Goal: Task Accomplishment & Management: Manage account settings

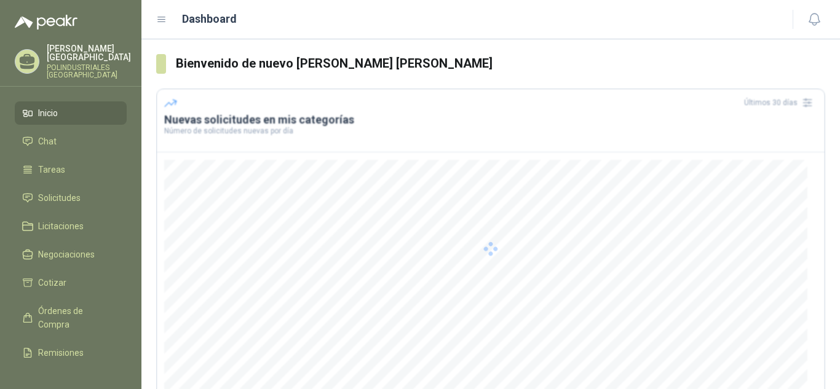
click at [461, 268] on div at bounding box center [490, 249] width 669 height 320
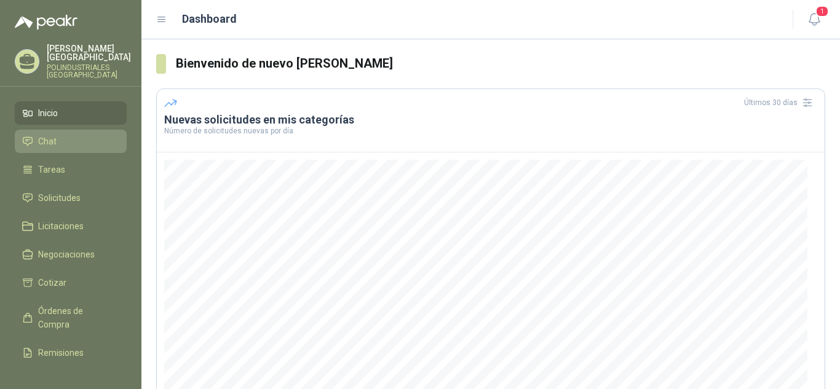
click at [41, 138] on span "Chat" at bounding box center [47, 142] width 18 height 14
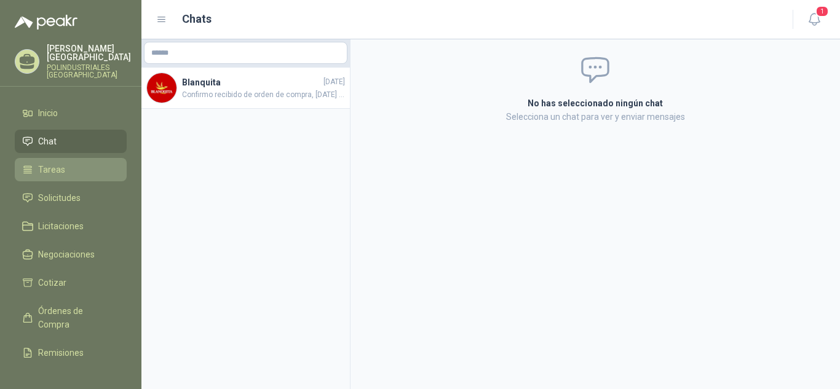
click at [46, 166] on span "Tareas" at bounding box center [51, 170] width 27 height 14
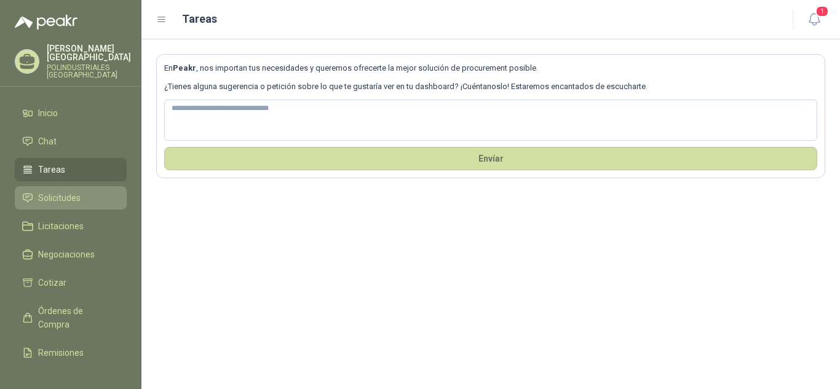
click at [50, 207] on link "Solicitudes" at bounding box center [71, 197] width 112 height 23
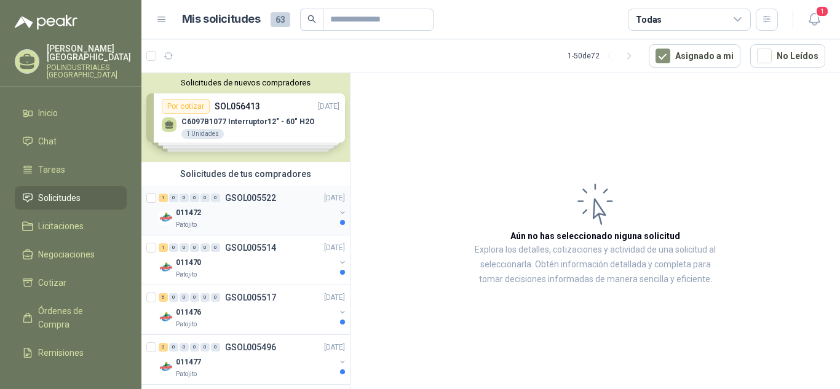
click at [227, 226] on div "Patojito" at bounding box center [255, 225] width 159 height 10
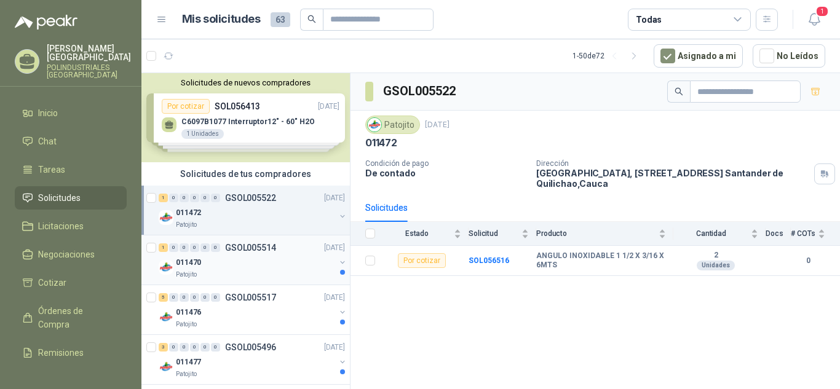
click at [257, 261] on div "011470" at bounding box center [255, 262] width 159 height 15
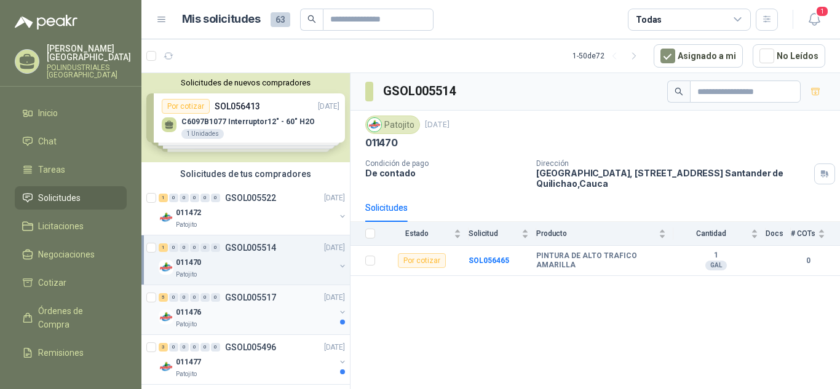
click at [262, 302] on p "GSOL005517" at bounding box center [250, 297] width 51 height 9
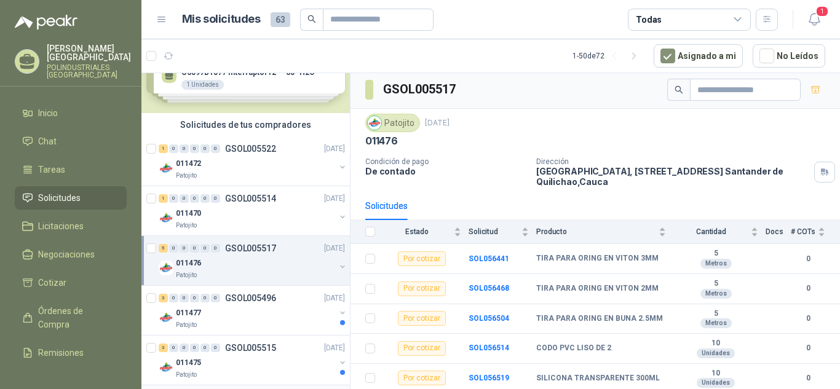
scroll to position [123, 0]
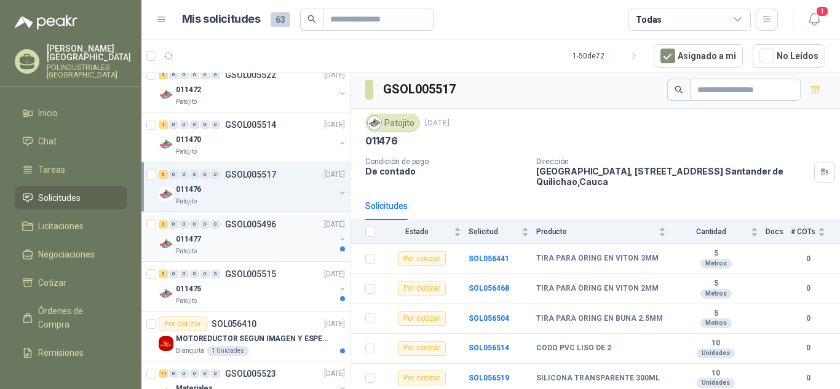
click at [252, 240] on div "011477" at bounding box center [255, 239] width 159 height 15
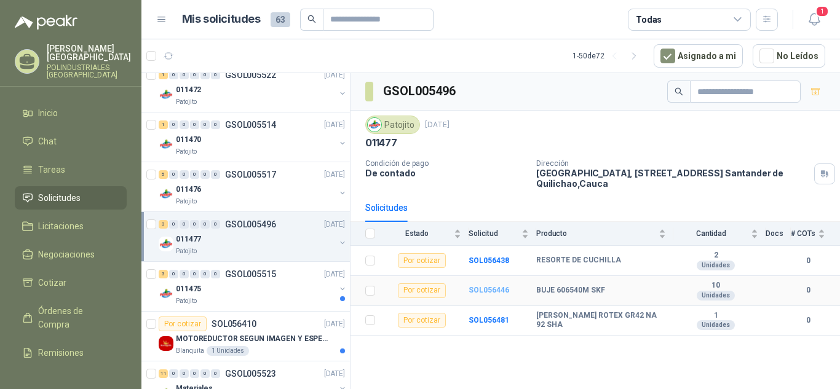
click at [479, 293] on b "SOL056446" at bounding box center [489, 290] width 41 height 9
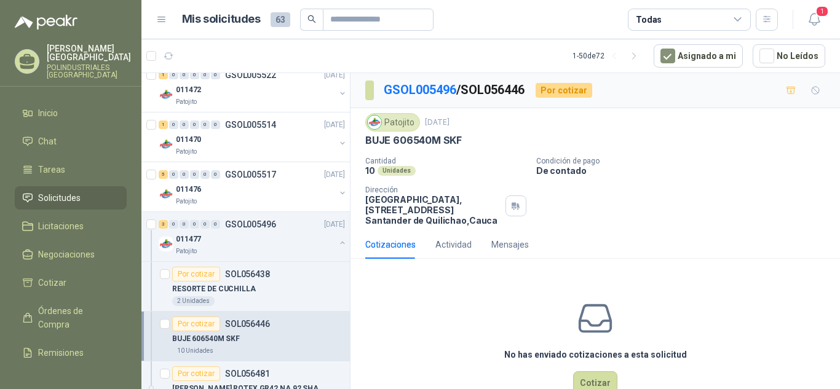
click at [442, 137] on p "BUJE 606540M SKF" at bounding box center [413, 140] width 97 height 13
copy p "BUJE 606540M SKF"
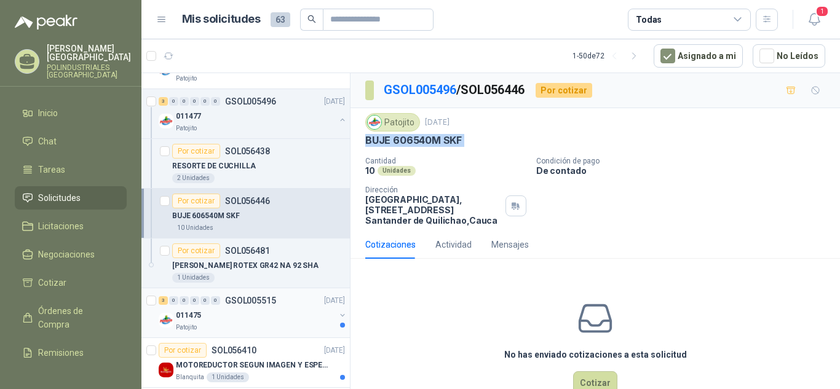
click at [266, 301] on p "GSOL005515" at bounding box center [250, 300] width 51 height 9
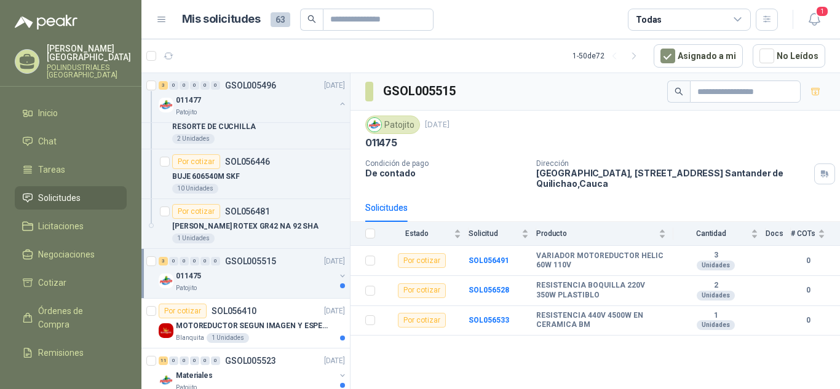
scroll to position [308, 0]
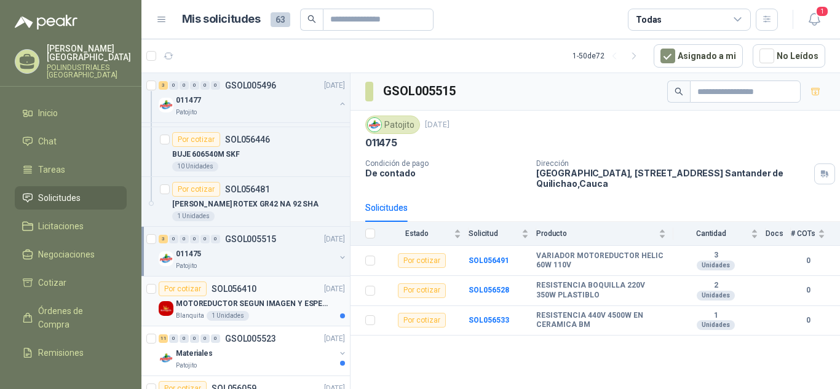
click at [219, 308] on p "MOTOREDUCTOR SEGUN IMAGEN Y ESPECIFICACIONES ADJUNTAS" at bounding box center [252, 304] width 153 height 12
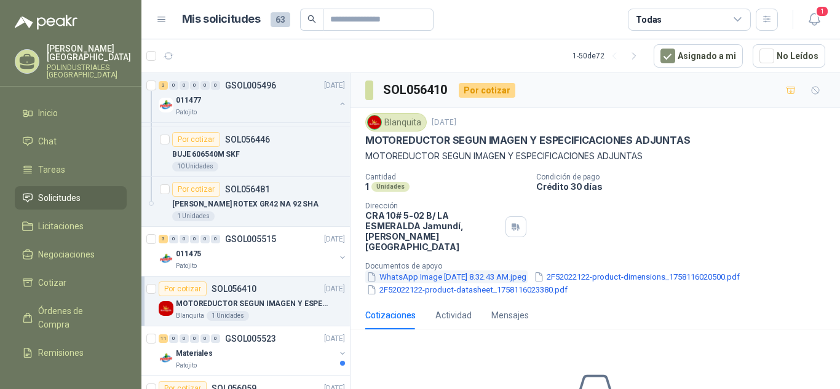
click at [424, 271] on button "WhatsApp Image [DATE] 8.32.43 AM.jpeg" at bounding box center [446, 277] width 162 height 13
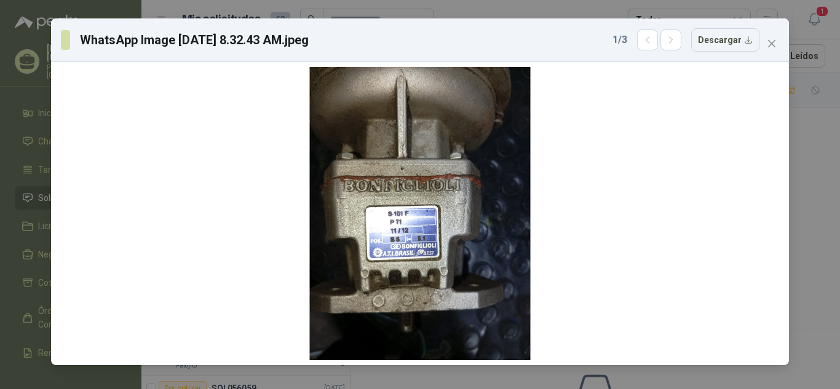
click at [767, 57] on div "WhatsApp Image [DATE] 8.32.43 AM.jpeg 1 / 3 Descargar" at bounding box center [420, 40] width 738 height 44
click at [771, 47] on icon "close" at bounding box center [772, 44] width 10 height 10
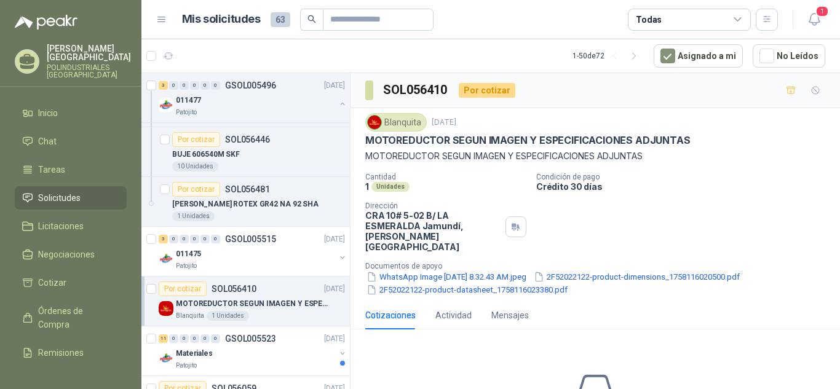
click at [595, 262] on p "Documentos de apoyo" at bounding box center [600, 266] width 470 height 9
click at [597, 271] on button "2F52022122-product-dimensions_1758116020500.pdf" at bounding box center [637, 277] width 209 height 13
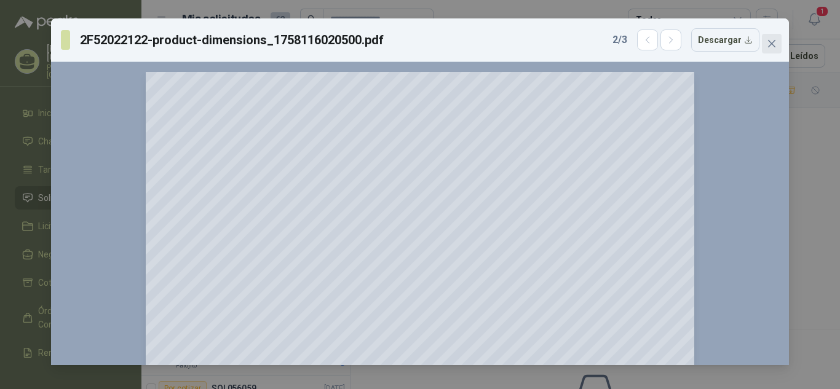
click at [778, 40] on span "Close" at bounding box center [772, 44] width 20 height 10
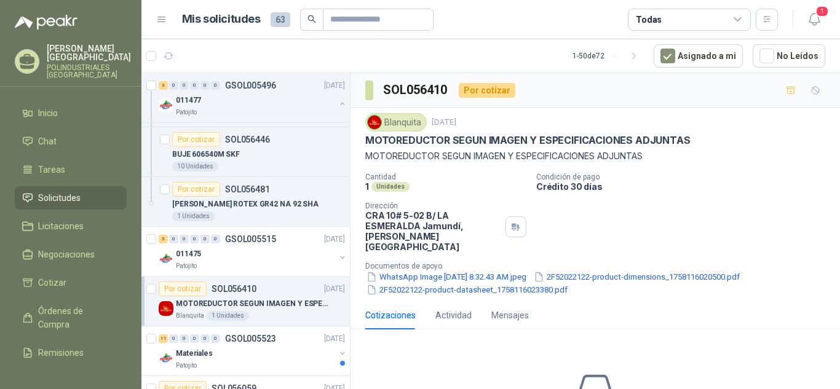
scroll to position [62, 0]
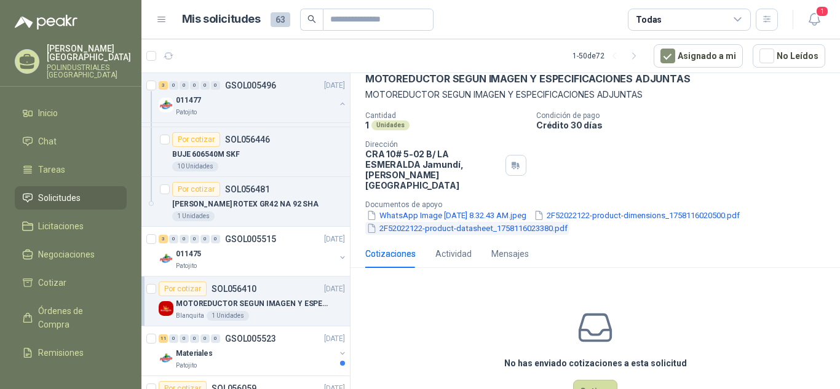
click at [510, 222] on button "2F52022122-product-datasheet_1758116023380.pdf" at bounding box center [467, 228] width 204 height 13
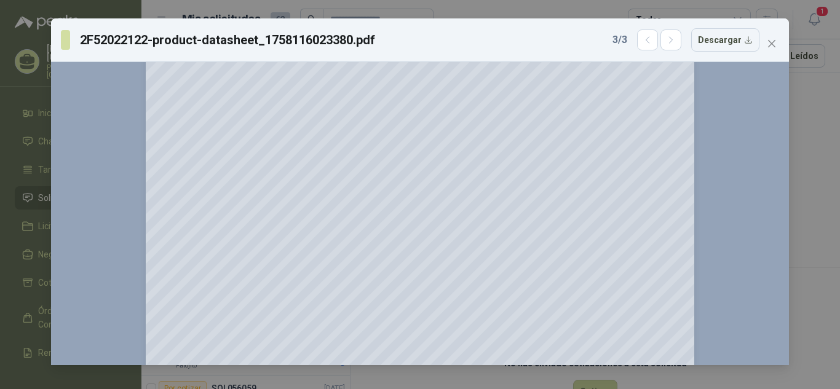
scroll to position [677, 0]
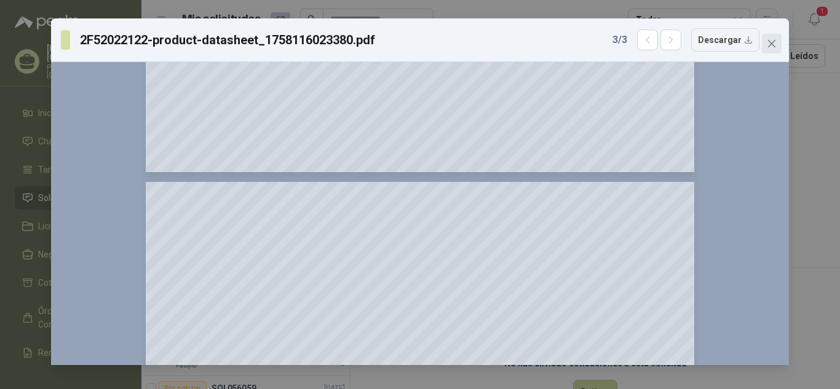
click at [766, 47] on span "Close" at bounding box center [772, 44] width 20 height 10
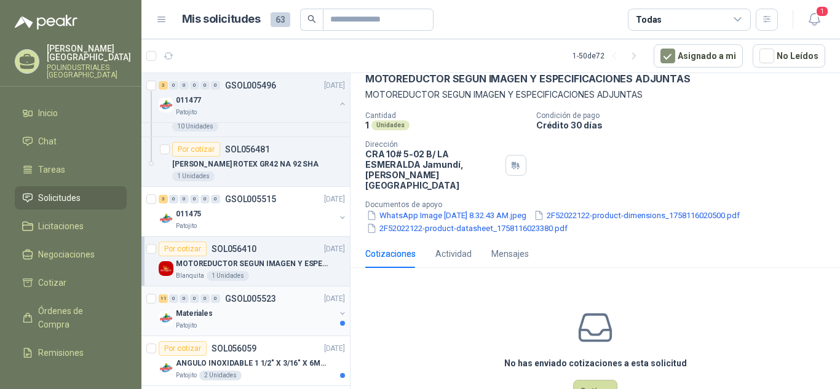
scroll to position [369, 0]
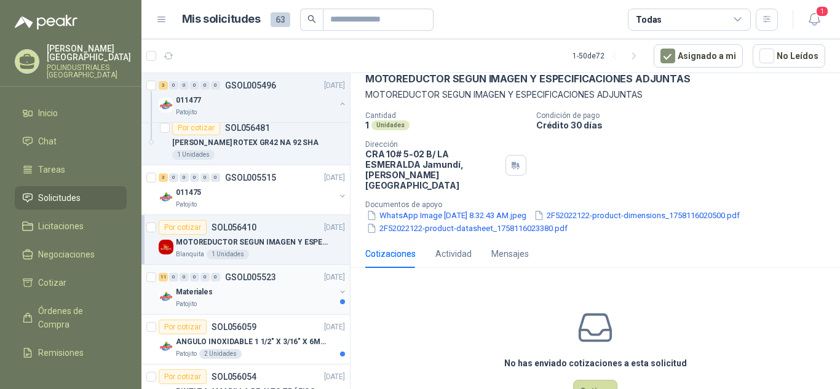
click at [254, 299] on div "Materiales" at bounding box center [255, 292] width 159 height 15
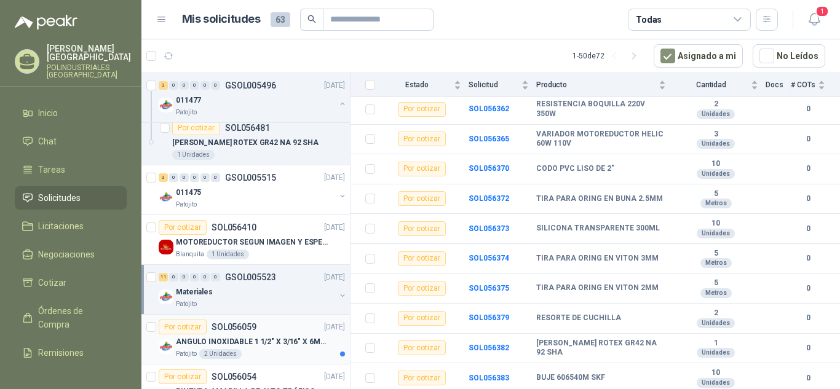
scroll to position [431, 0]
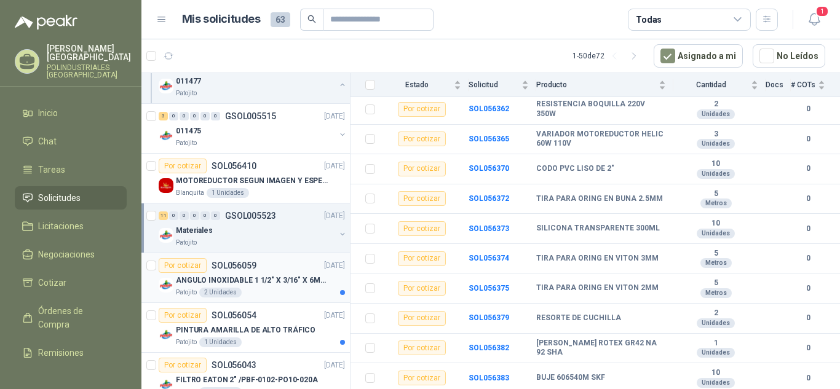
click at [277, 297] on div "Patojito 2 Unidades" at bounding box center [260, 293] width 169 height 10
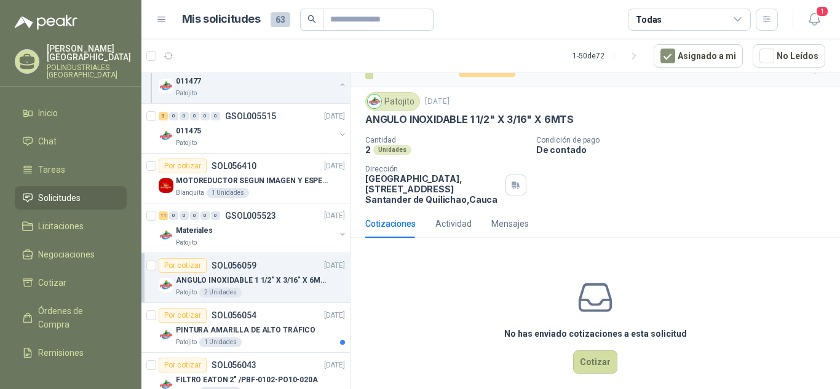
scroll to position [33, 0]
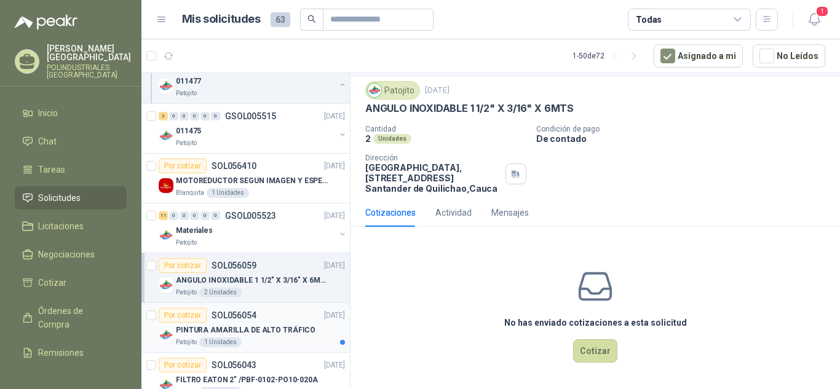
click at [263, 346] on div "Patojito 1 Unidades" at bounding box center [260, 343] width 169 height 10
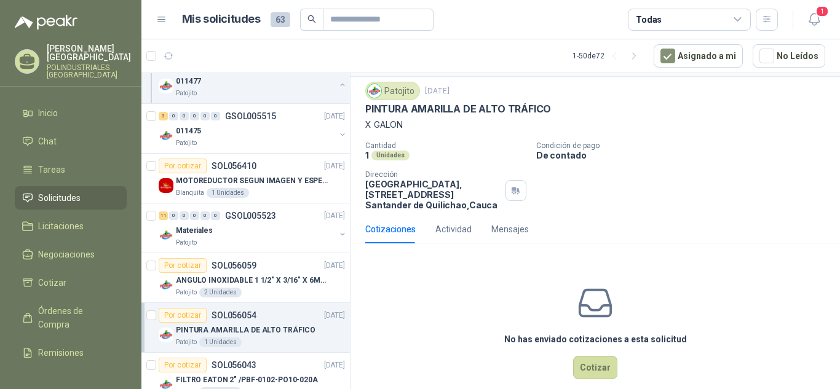
scroll to position [49, 0]
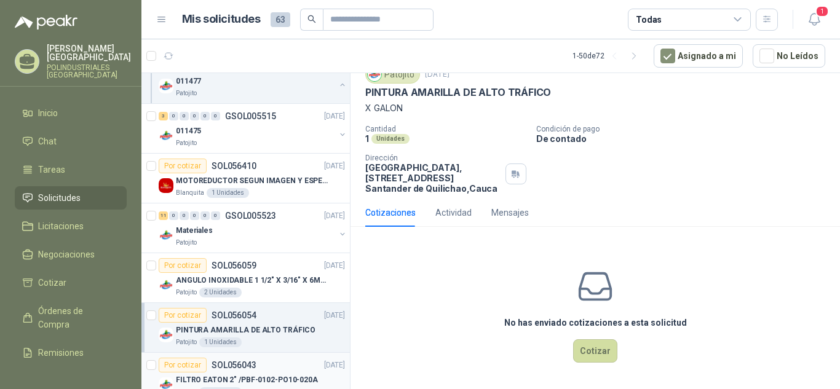
click at [276, 362] on div "Por cotizar SOL056043 [DATE]" at bounding box center [252, 365] width 186 height 15
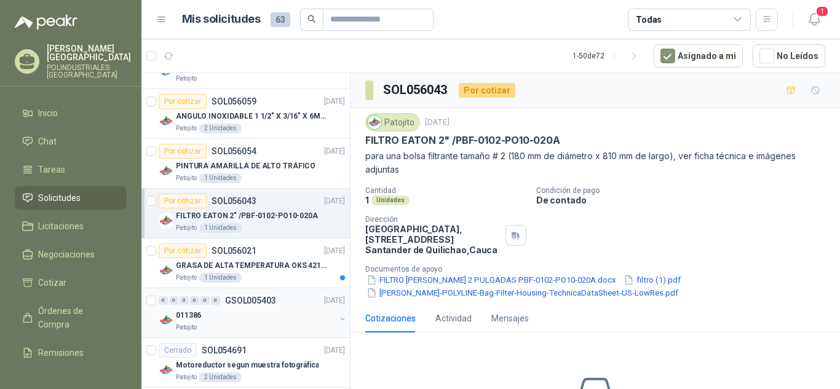
scroll to position [615, 0]
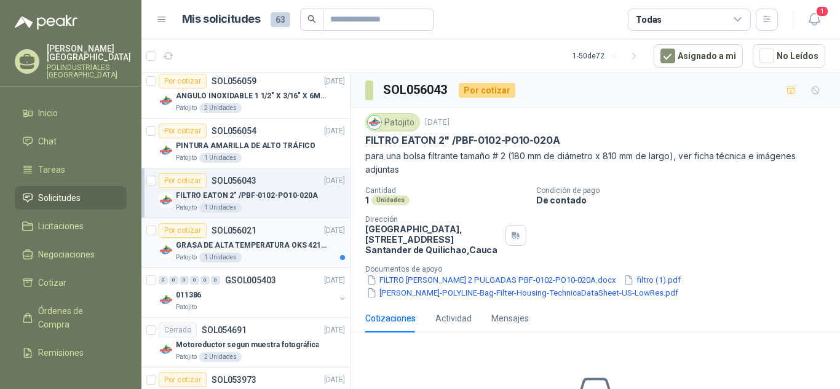
click at [292, 255] on div "Patojito 1 Unidades" at bounding box center [260, 258] width 169 height 10
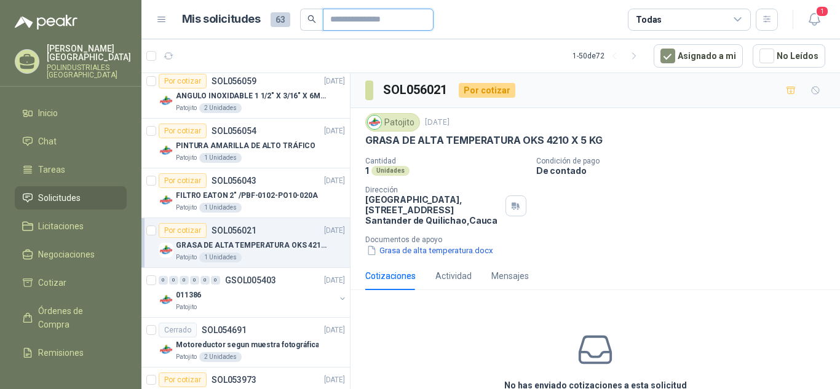
click at [362, 19] on input "text" at bounding box center [373, 19] width 86 height 21
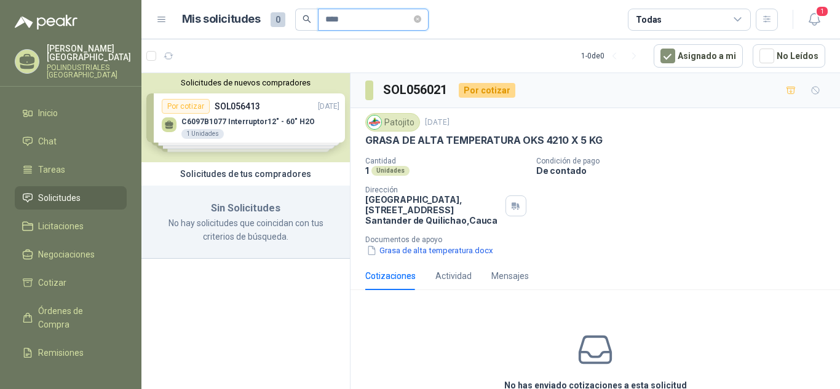
drag, startPoint x: 362, startPoint y: 19, endPoint x: 270, endPoint y: 26, distance: 92.6
click at [270, 26] on div "Mis solicitudes 0 ****" at bounding box center [305, 20] width 247 height 22
type input "*"
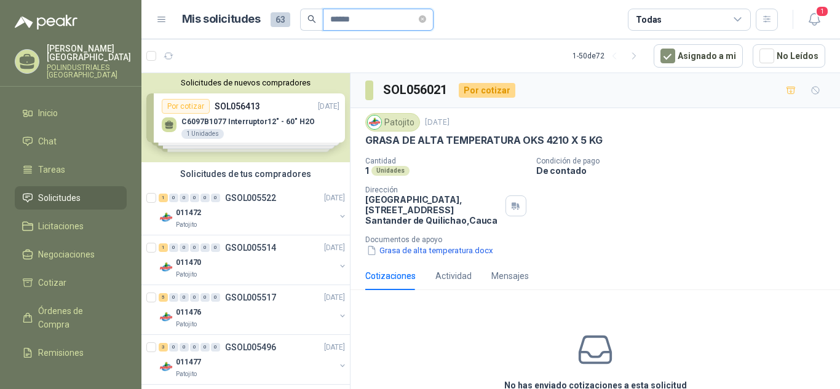
type input "******"
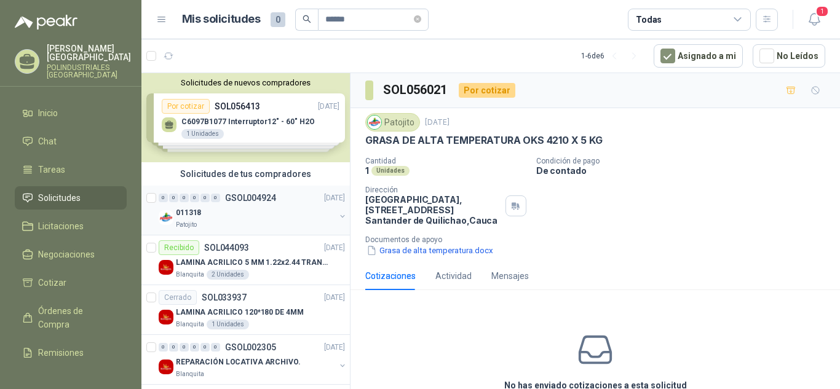
click at [268, 228] on div "Patojito" at bounding box center [255, 225] width 159 height 10
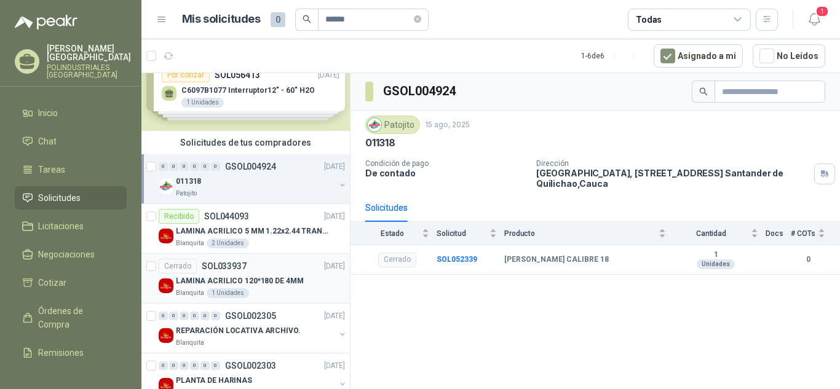
scroll to position [62, 0]
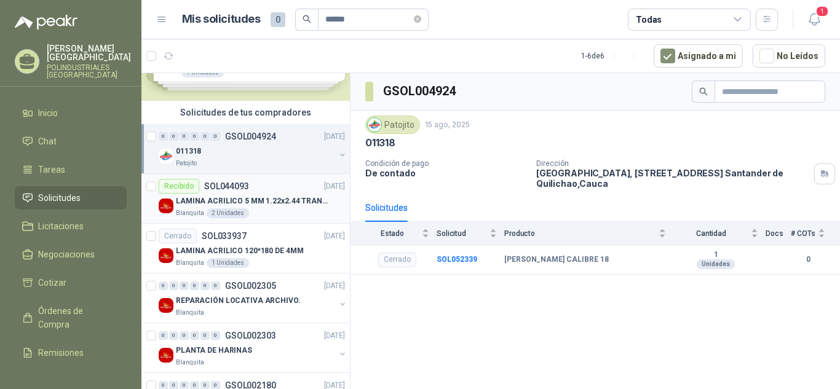
click at [292, 188] on div "Recibido SOL044093 [DATE]" at bounding box center [252, 186] width 186 height 15
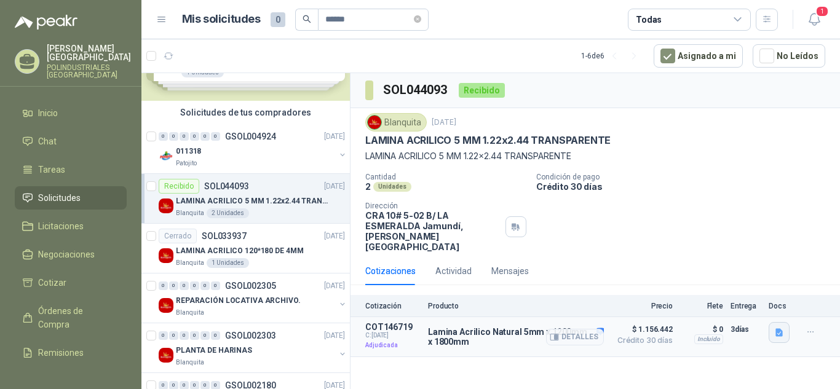
click at [779, 329] on icon "button" at bounding box center [779, 333] width 7 height 8
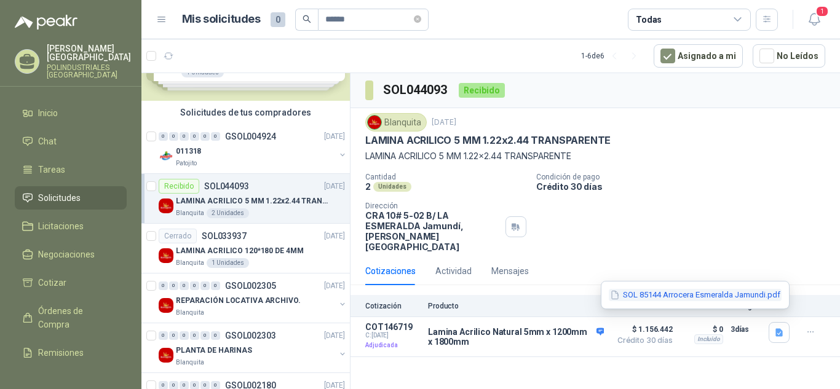
click at [733, 299] on button "SOL 85144 Arrocera Esmeralda Jamundi.pdf" at bounding box center [695, 295] width 173 height 13
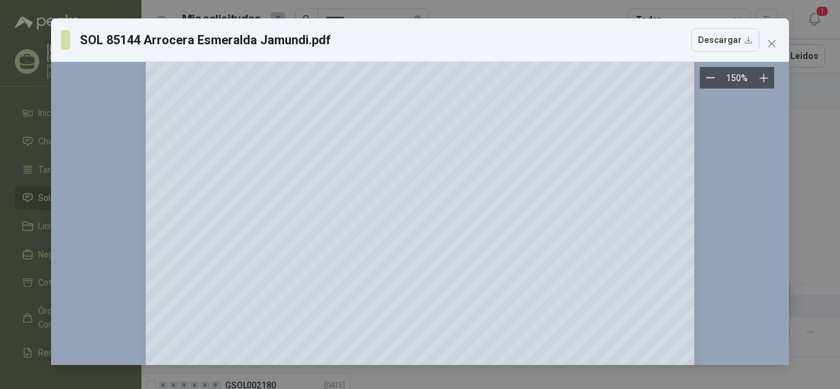
scroll to position [431, 0]
click at [772, 51] on button "Close" at bounding box center [772, 44] width 20 height 20
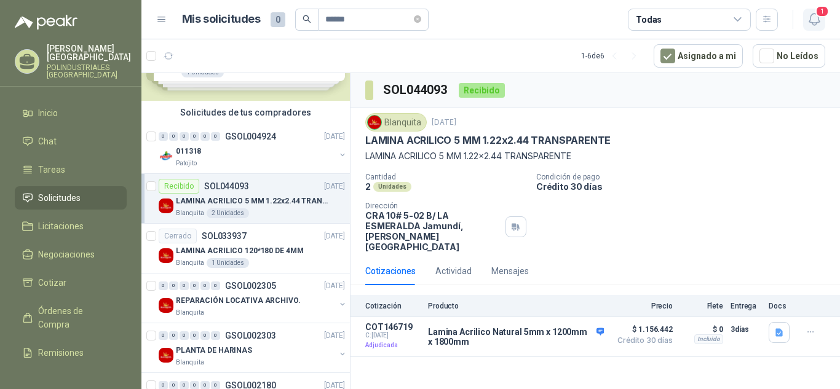
click at [815, 9] on button "1" at bounding box center [814, 20] width 22 height 22
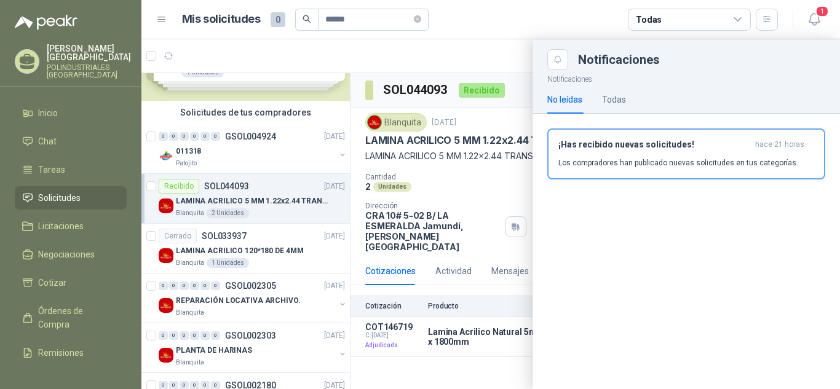
click at [503, 68] on div at bounding box center [490, 214] width 699 height 350
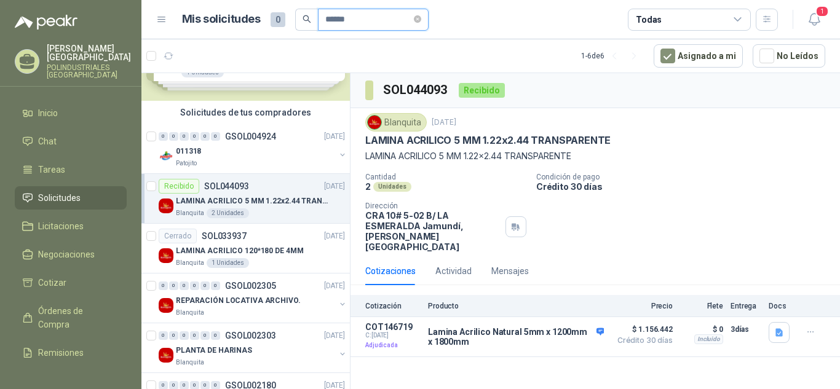
click at [411, 17] on input "******" at bounding box center [368, 19] width 86 height 21
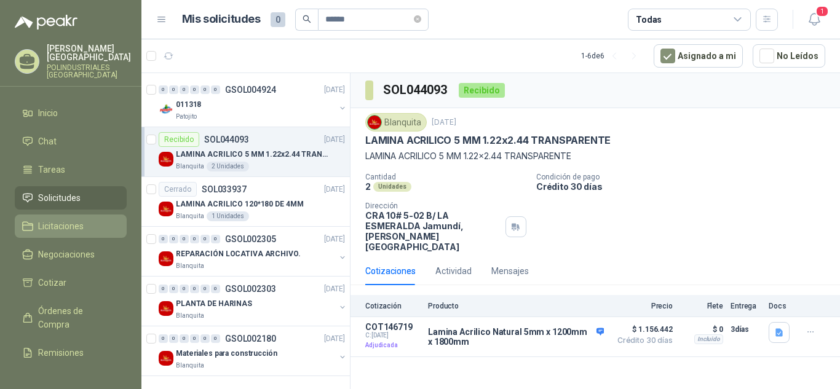
click at [78, 222] on span "Licitaciones" at bounding box center [61, 227] width 46 height 14
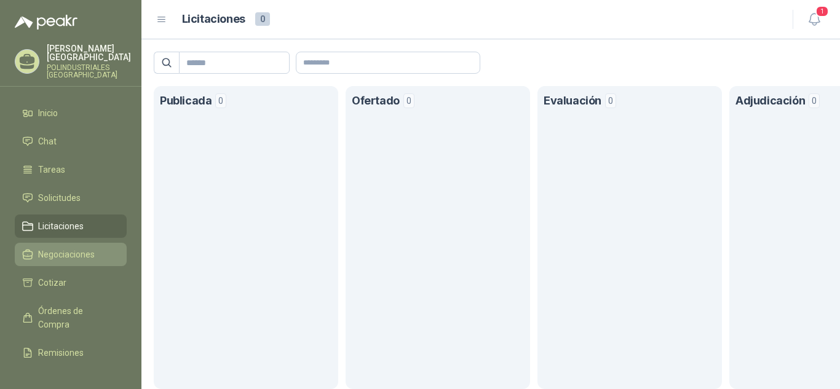
click at [79, 252] on span "Negociaciones" at bounding box center [66, 255] width 57 height 14
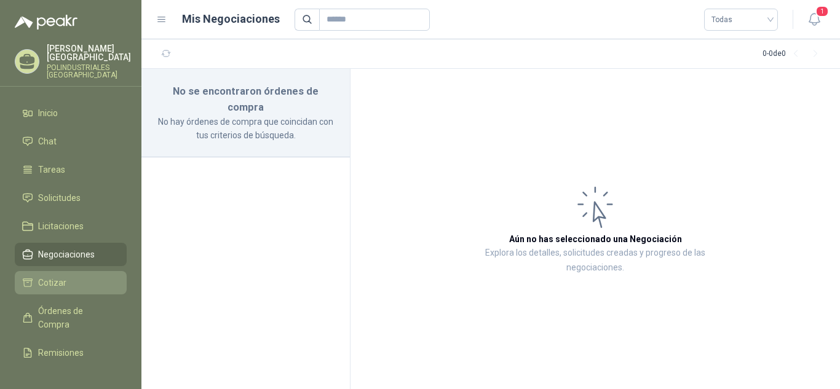
click at [97, 274] on link "Cotizar" at bounding box center [71, 282] width 112 height 23
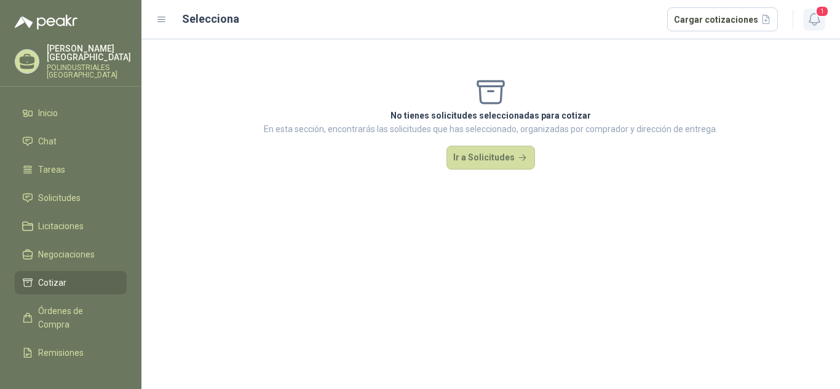
click at [808, 18] on icon "button" at bounding box center [814, 19] width 15 height 15
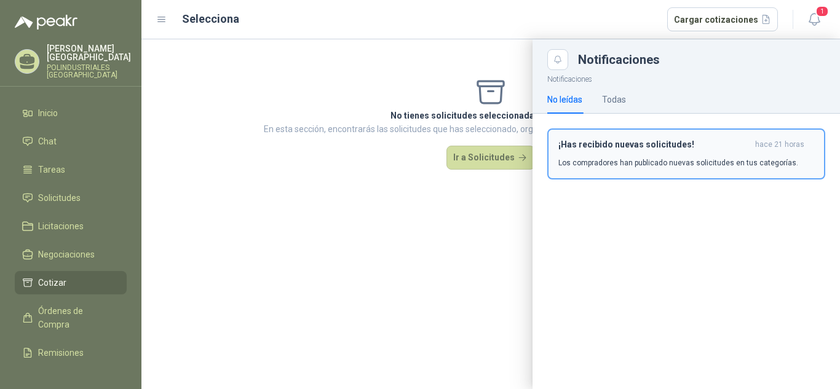
click at [619, 145] on h3 "¡Has recibido nuevas solicitudes!" at bounding box center [655, 145] width 192 height 10
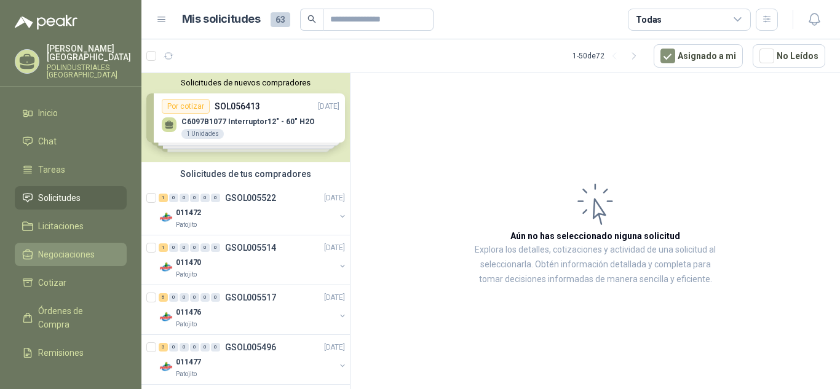
click at [45, 249] on span "Negociaciones" at bounding box center [66, 255] width 57 height 14
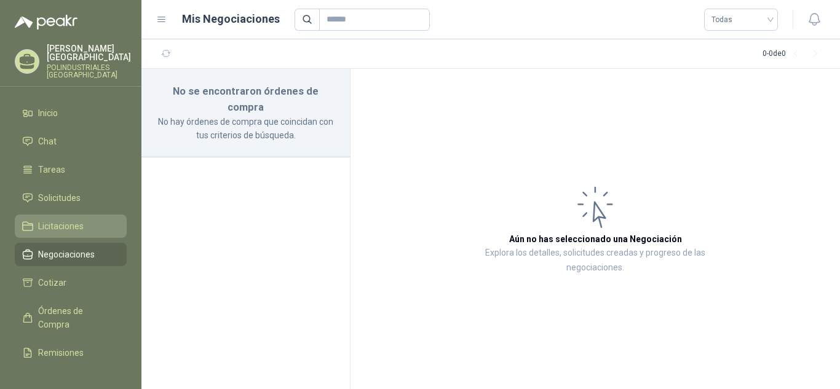
click at [46, 232] on span "Licitaciones" at bounding box center [61, 227] width 46 height 14
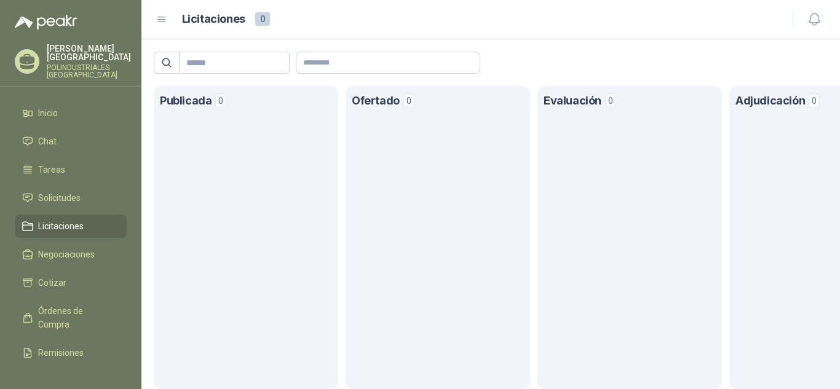
drag, startPoint x: 586, startPoint y: 344, endPoint x: 241, endPoint y: 309, distance: 346.9
click at [86, 279] on li "Cotizar" at bounding box center [70, 283] width 97 height 14
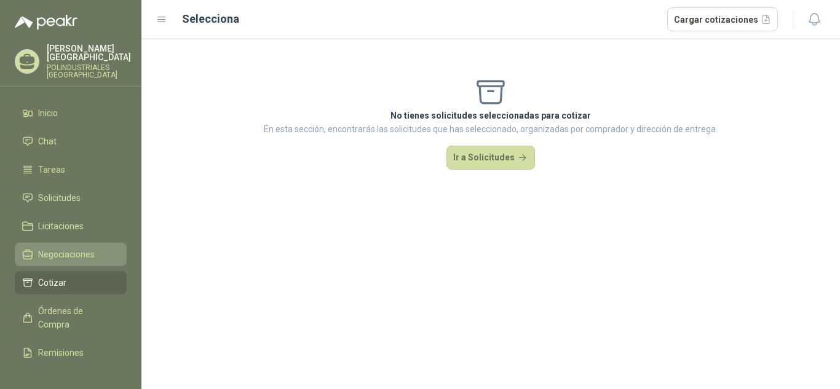
click at [89, 252] on span "Negociaciones" at bounding box center [66, 255] width 57 height 14
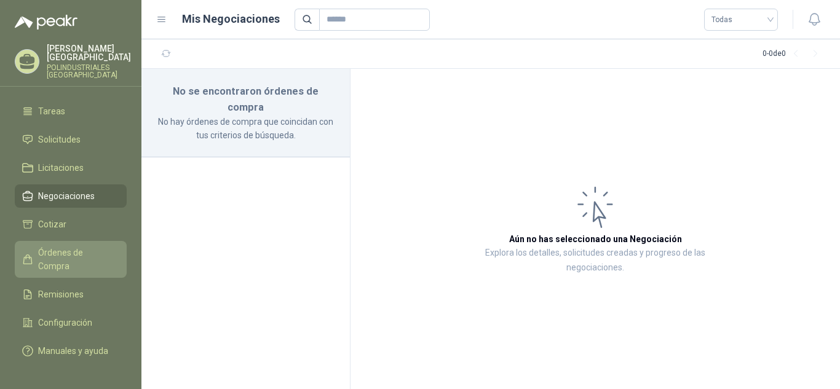
scroll to position [62, 0]
click at [74, 274] on link "Órdenes de Compra" at bounding box center [71, 256] width 112 height 37
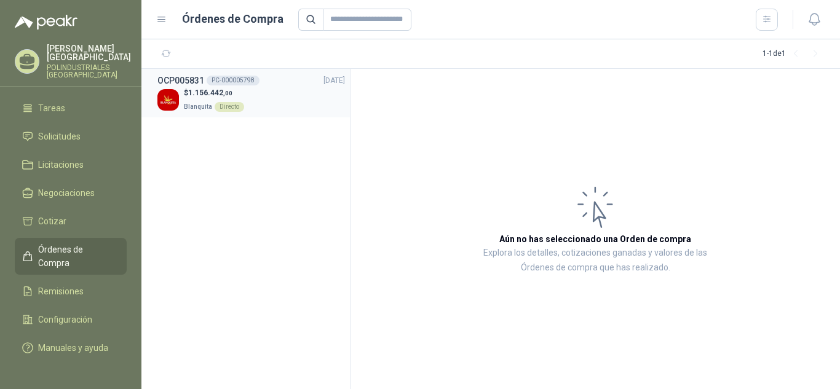
click at [298, 108] on div "$ 1.156.442 ,00 Blanquita Directo" at bounding box center [251, 99] width 188 height 25
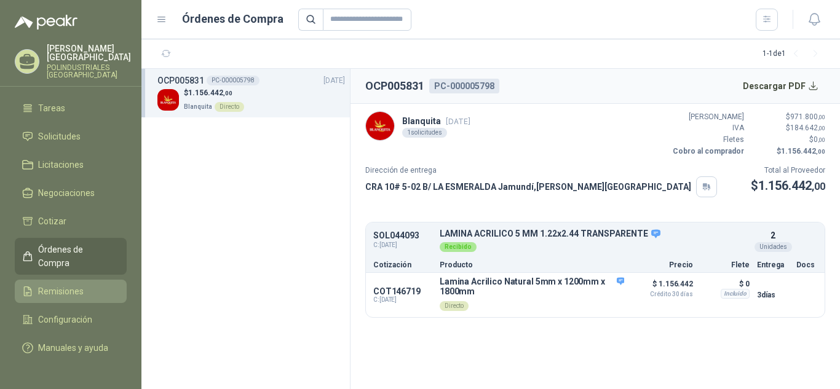
click at [74, 297] on span "Remisiones" at bounding box center [61, 292] width 46 height 14
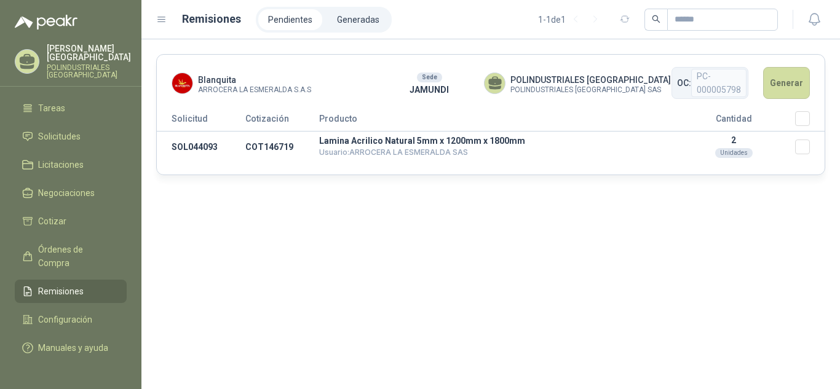
click at [37, 53] on div "[PERSON_NAME] POLINDUSTRIALES [GEOGRAPHIC_DATA]" at bounding box center [71, 61] width 112 height 34
